Goal: Check status

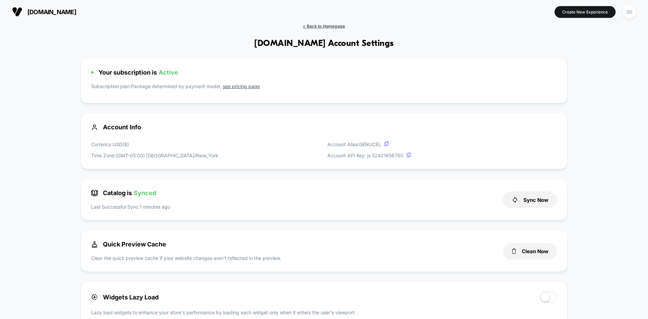
click at [310, 27] on span "< Back to Homepage" at bounding box center [324, 26] width 42 height 5
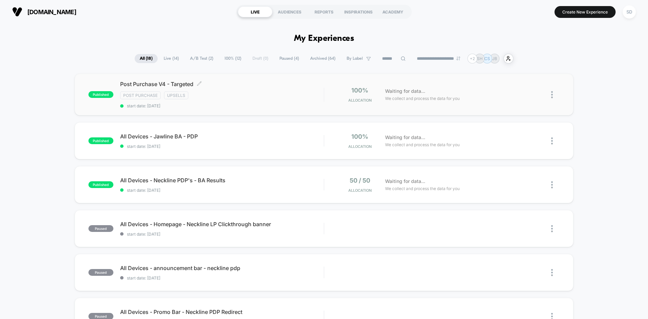
click at [273, 103] on span "start date: [DATE]" at bounding box center [222, 105] width 204 height 5
